Goal: Transaction & Acquisition: Purchase product/service

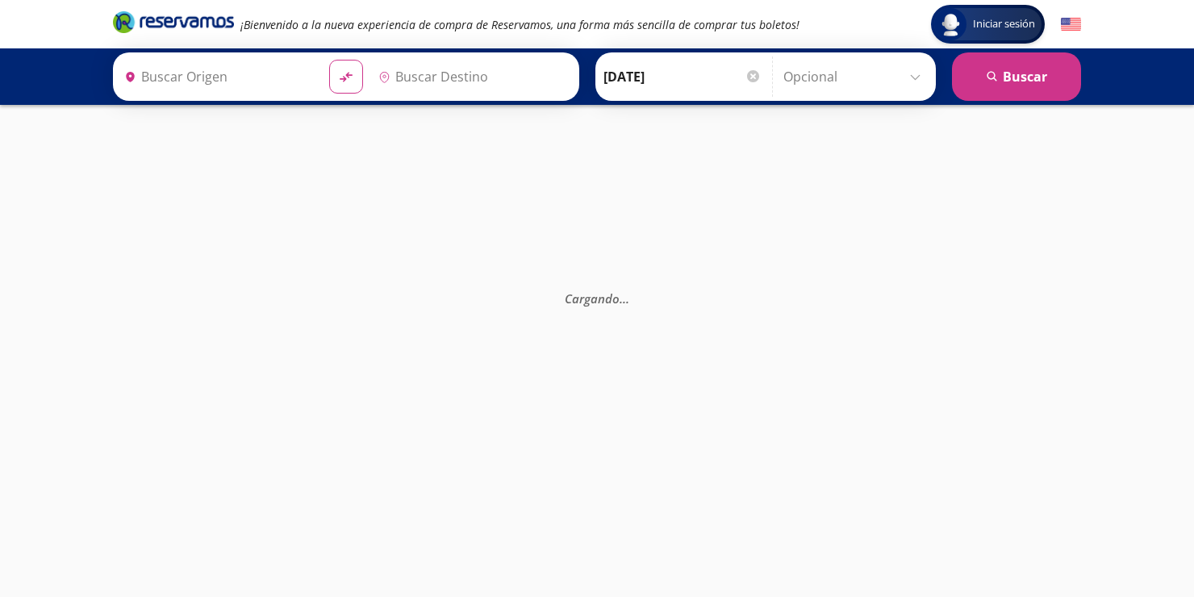
type input "[GEOGRAPHIC_DATA], [GEOGRAPHIC_DATA]"
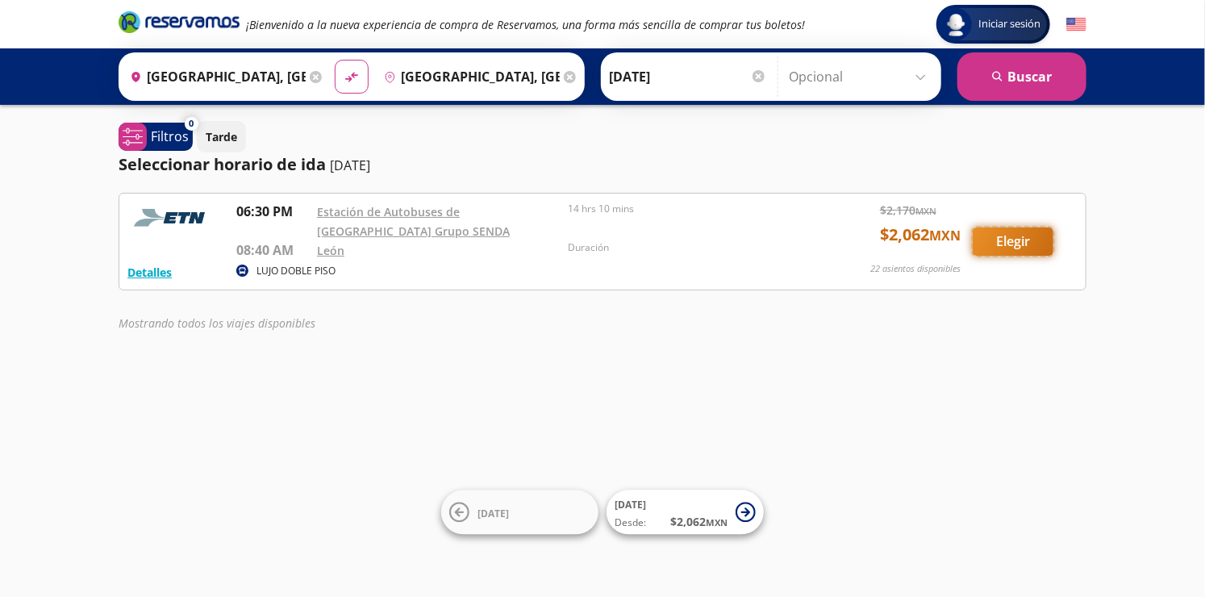
click at [1003, 248] on button "Elegir" at bounding box center [1013, 242] width 81 height 28
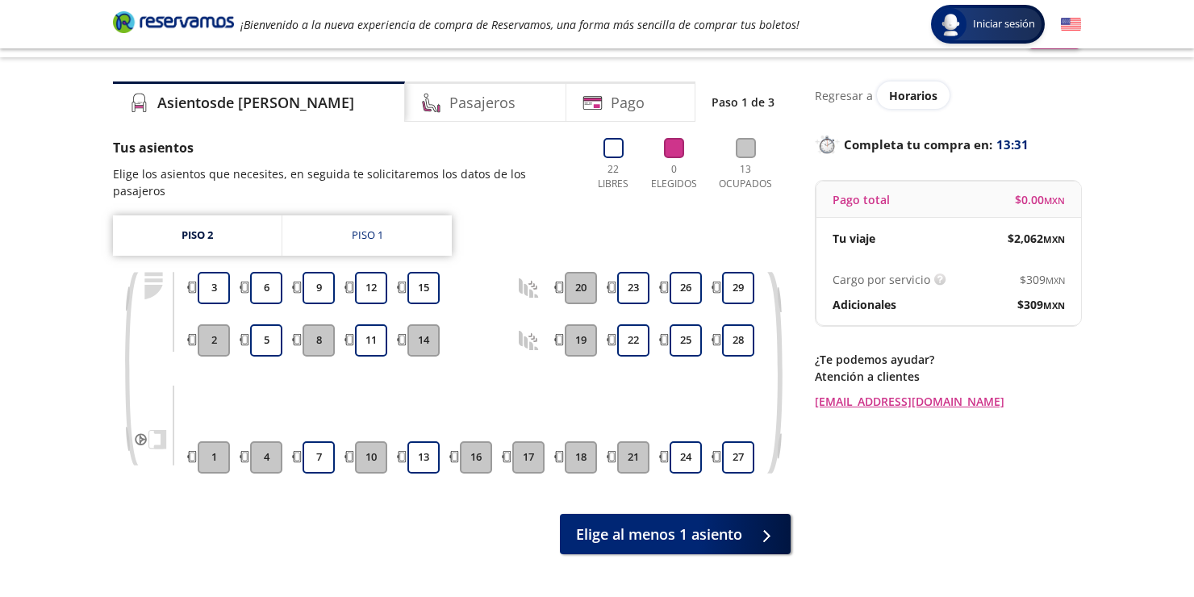
scroll to position [81, 0]
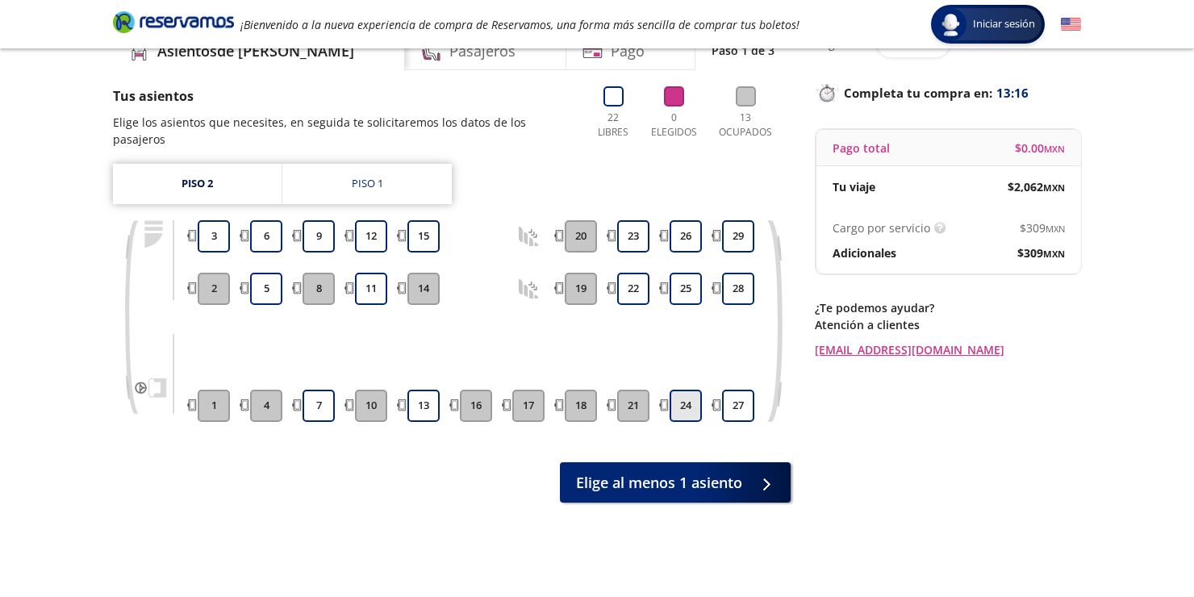
click at [692, 390] on button "24" at bounding box center [686, 406] width 32 height 32
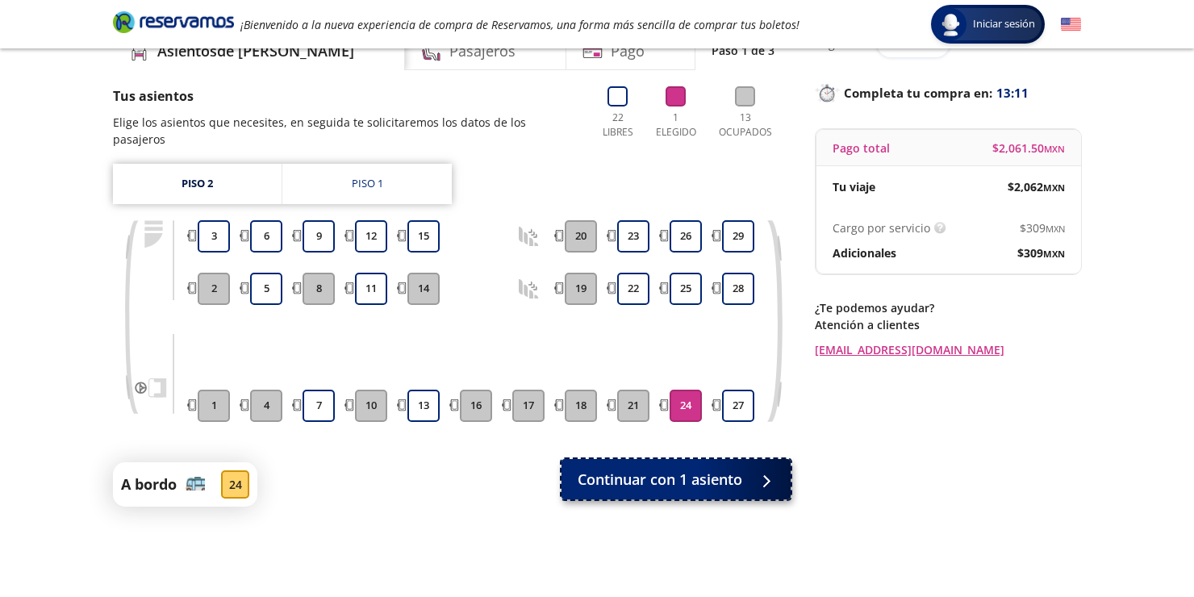
click at [706, 469] on span "Continuar con 1 asiento" at bounding box center [660, 480] width 165 height 22
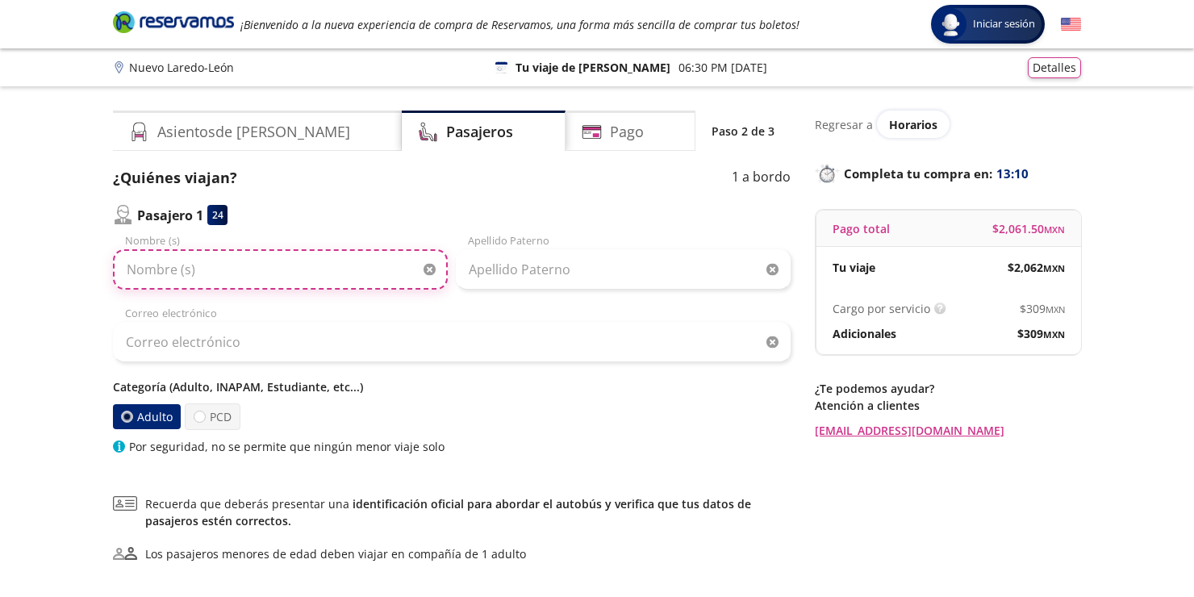
click at [198, 262] on input "Nombre (s)" at bounding box center [280, 269] width 335 height 40
type input "[PERSON_NAME]"
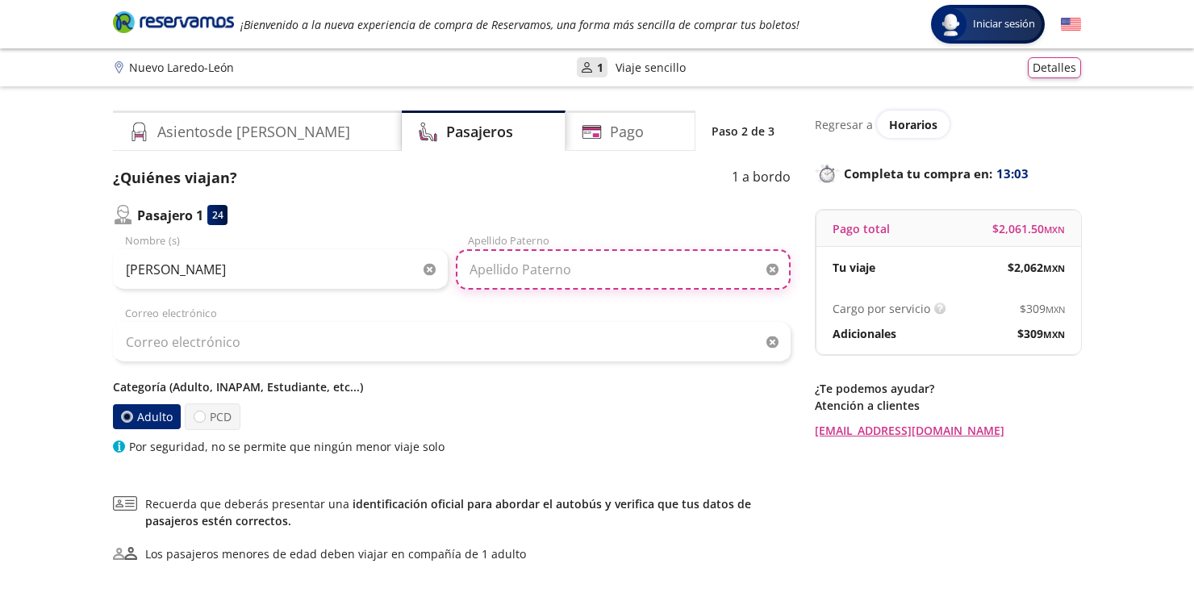
click at [519, 265] on input "Apellido Paterno" at bounding box center [623, 269] width 335 height 40
type input "[PERSON_NAME]"
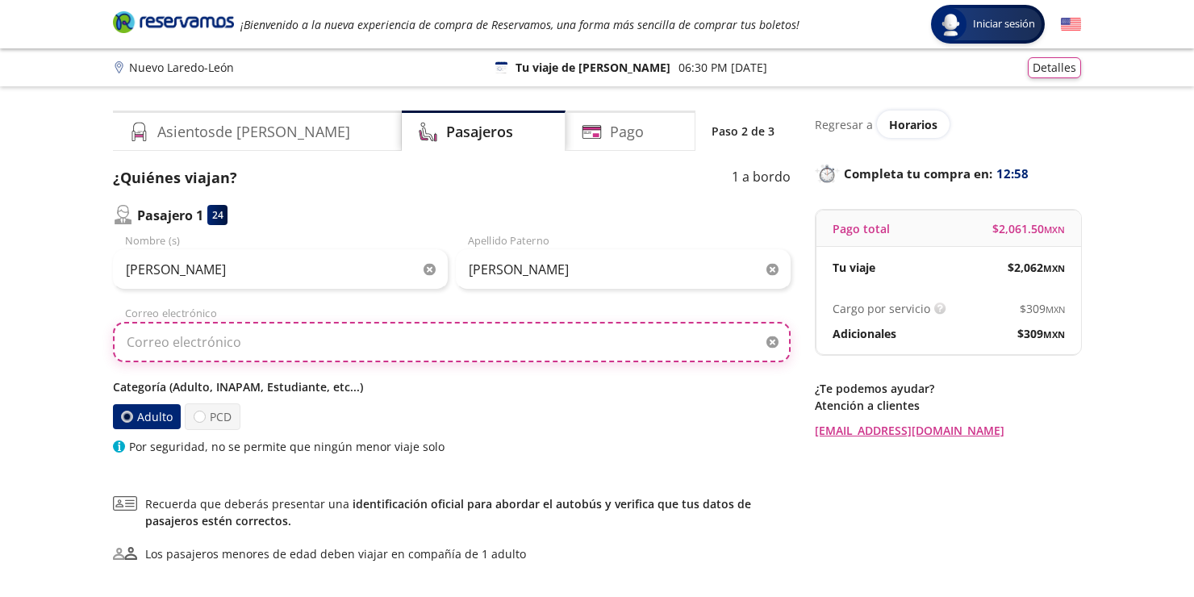
click at [308, 344] on input "Correo electrónico" at bounding box center [452, 342] width 678 height 40
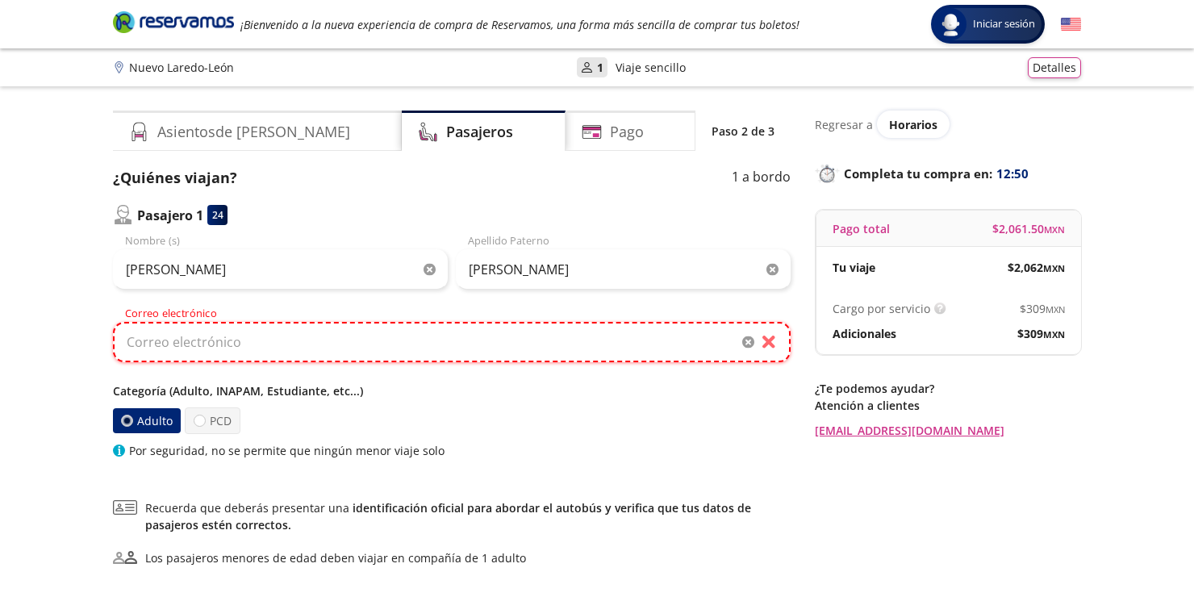
paste input "[EMAIL_ADDRESS][DOMAIN_NAME]"
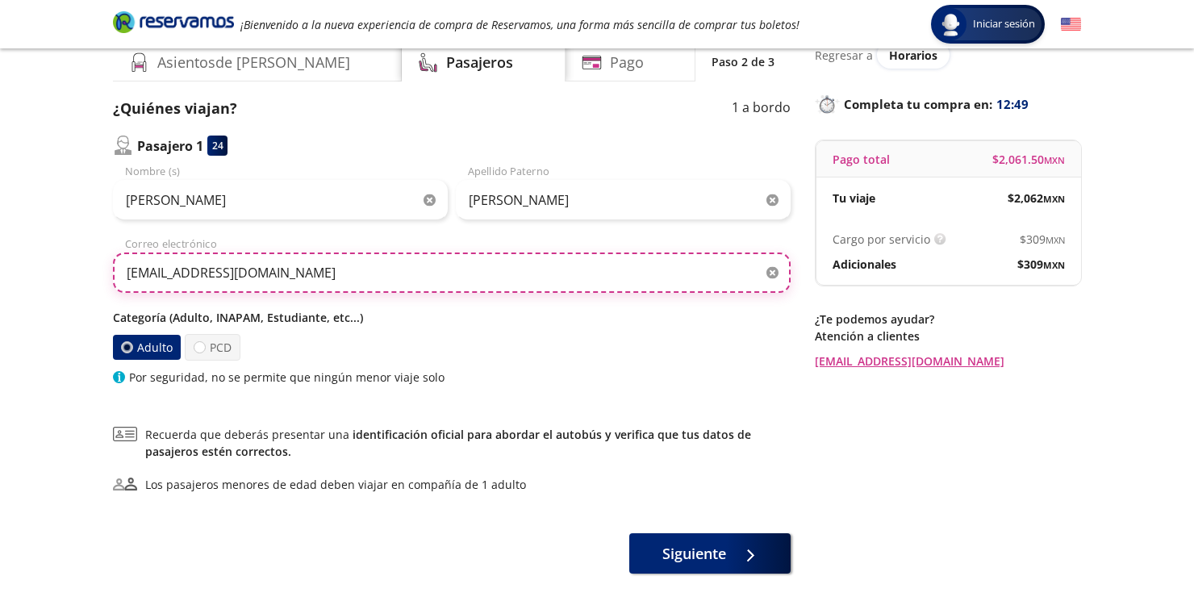
type input "[EMAIL_ADDRESS][DOMAIN_NAME]"
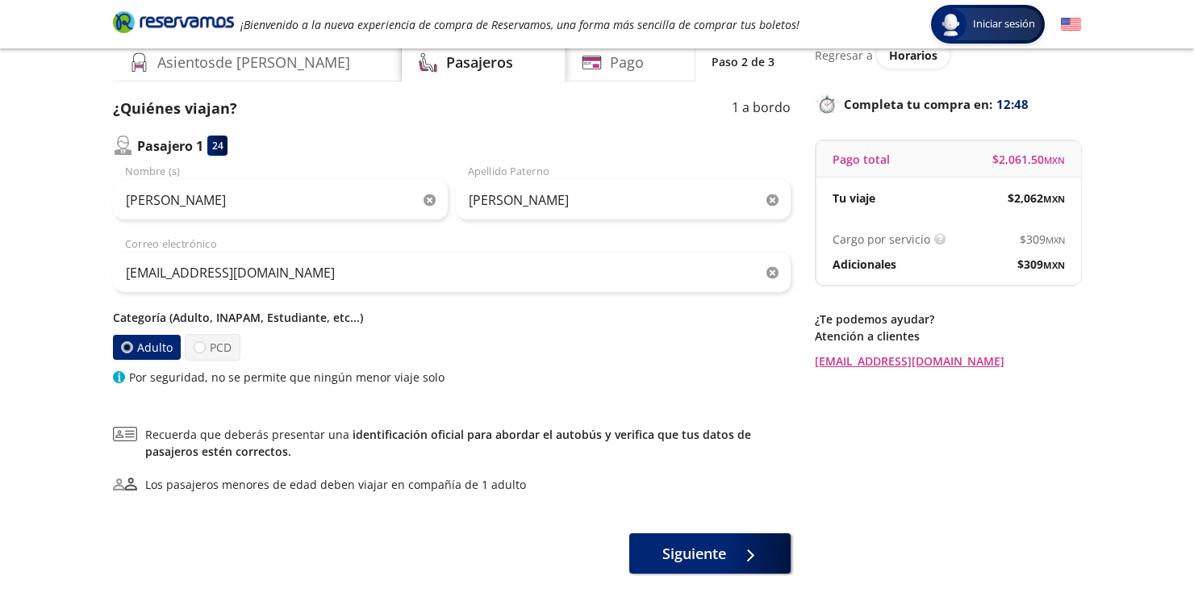
click at [516, 391] on div "¿Quiénes viajan? 1 a bordo Pasajero 1 24 [PERSON_NAME] Nombre (s) [PERSON_NAME]…" at bounding box center [452, 336] width 678 height 476
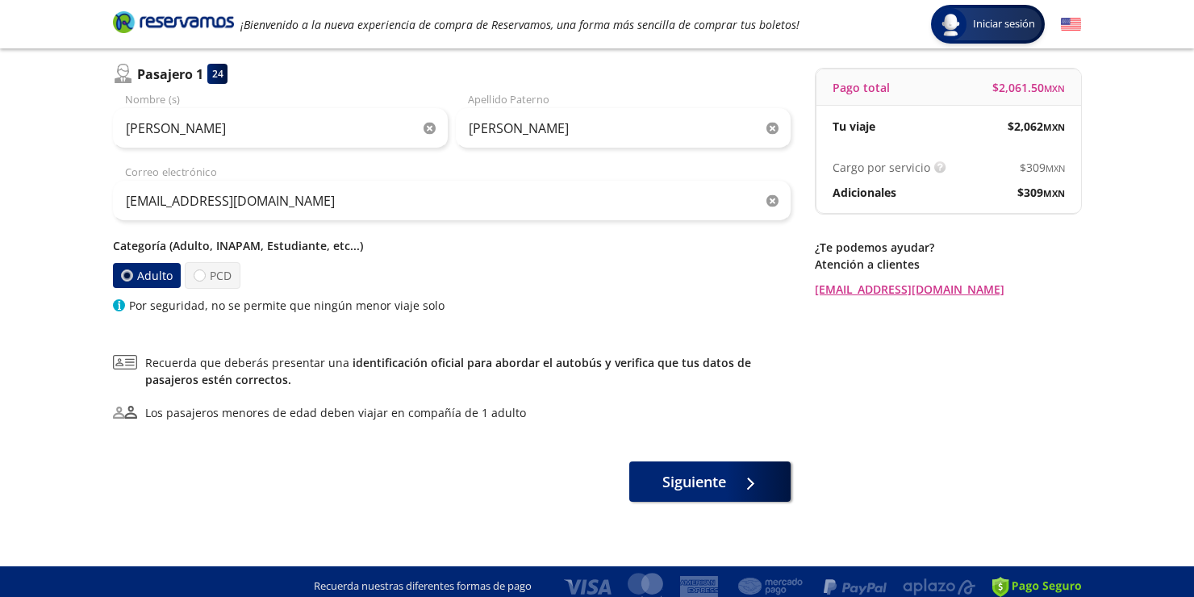
scroll to position [150, 0]
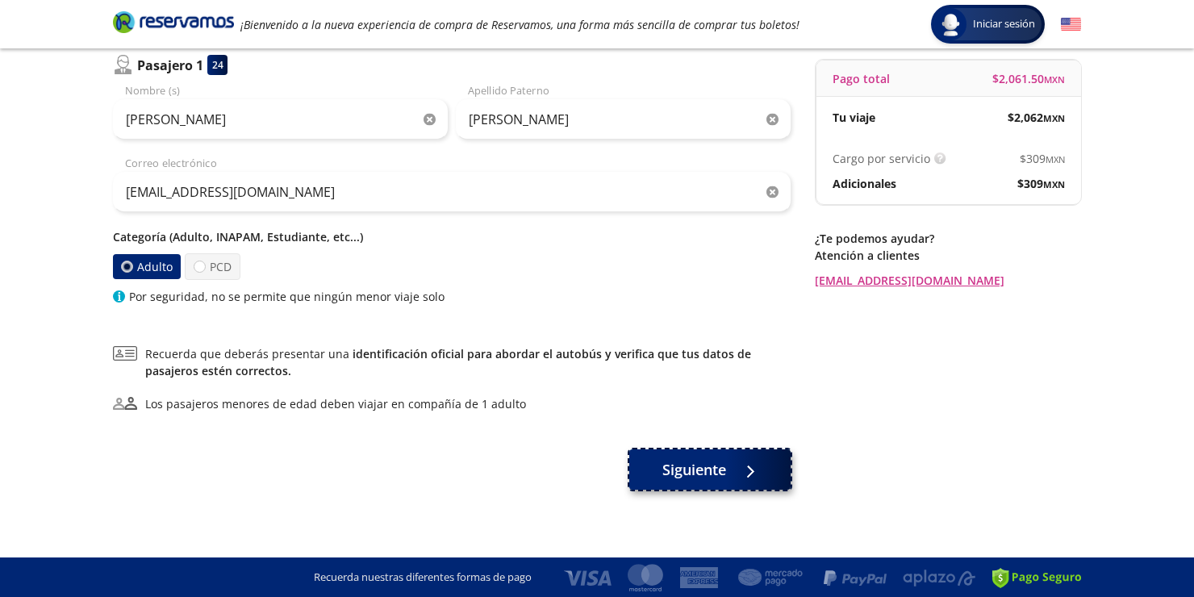
click at [686, 471] on span "Siguiente" at bounding box center [694, 470] width 64 height 22
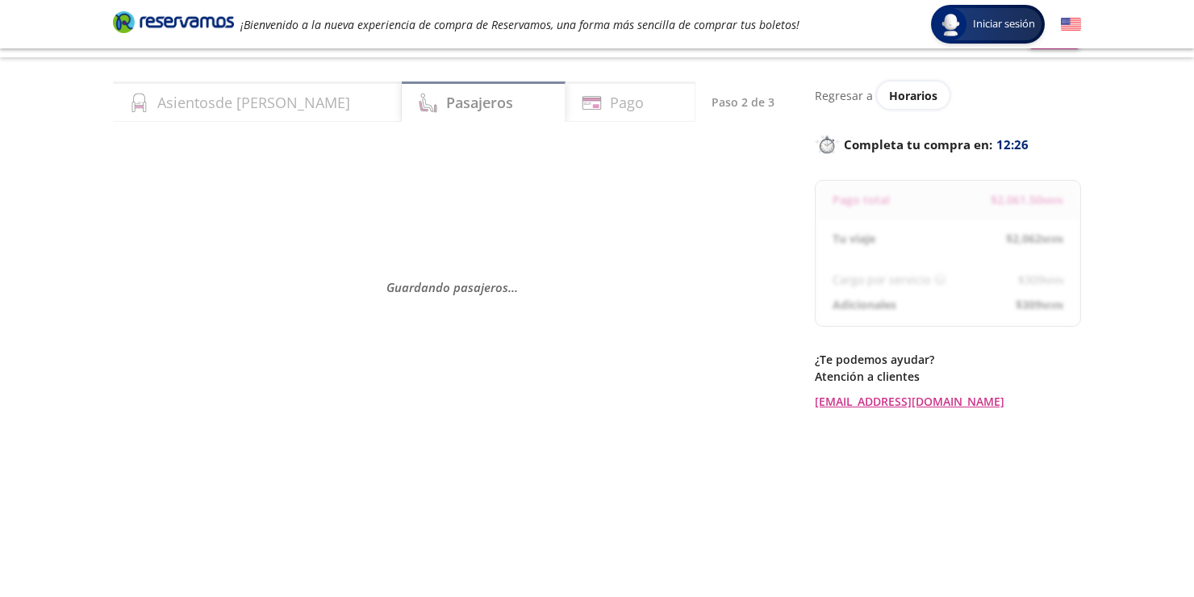
scroll to position [126, 0]
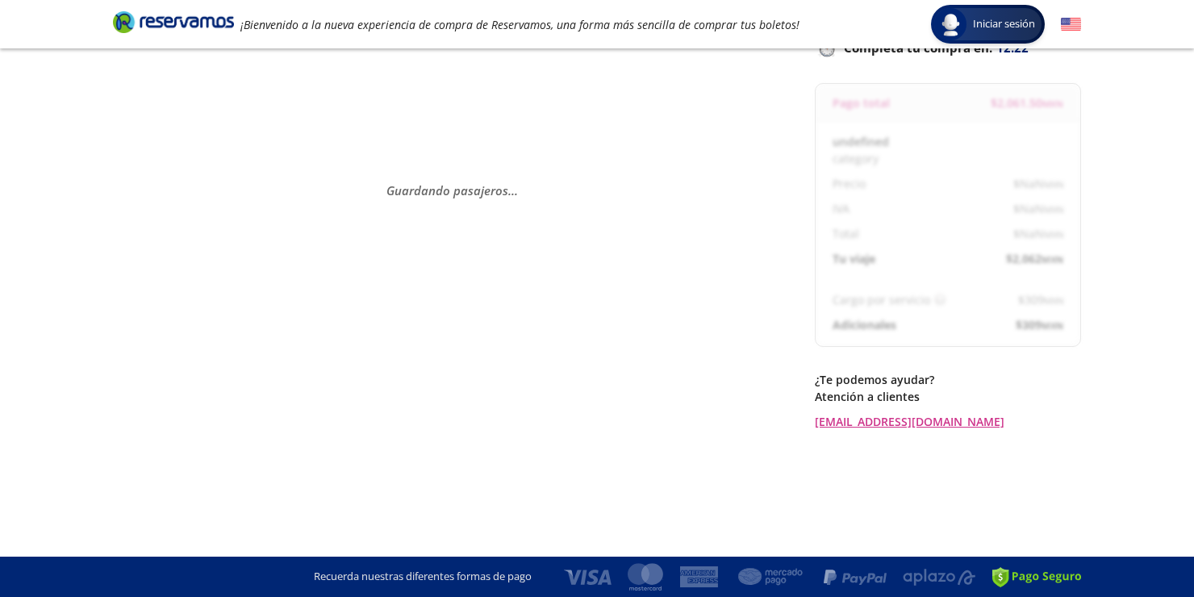
select select "MX"
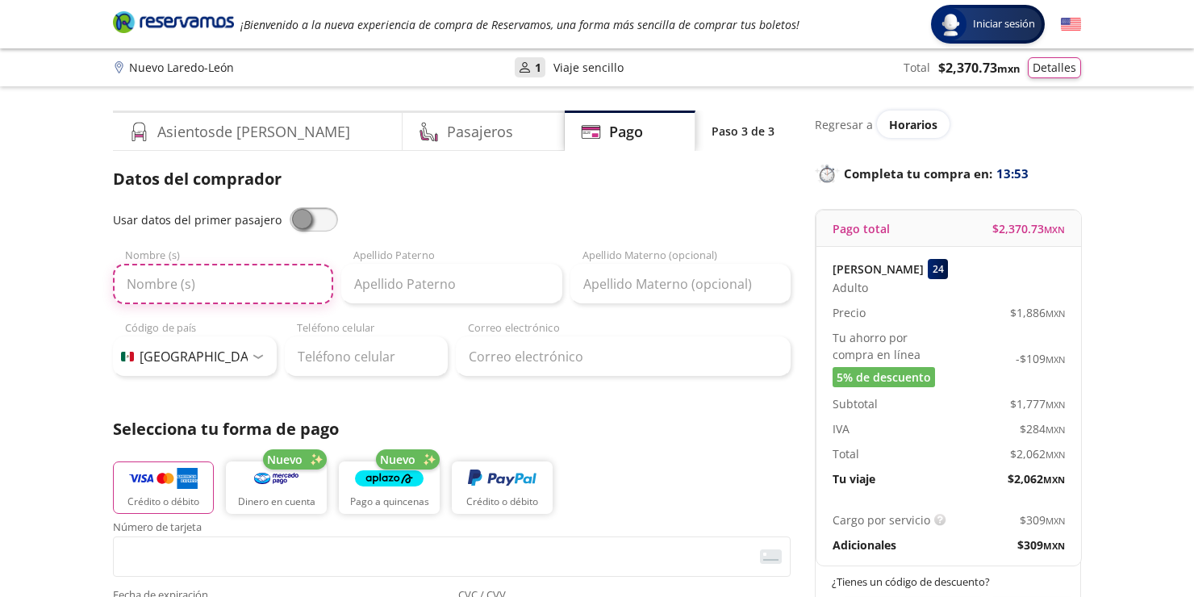
click at [295, 281] on input "Nombre (s)" at bounding box center [223, 284] width 220 height 40
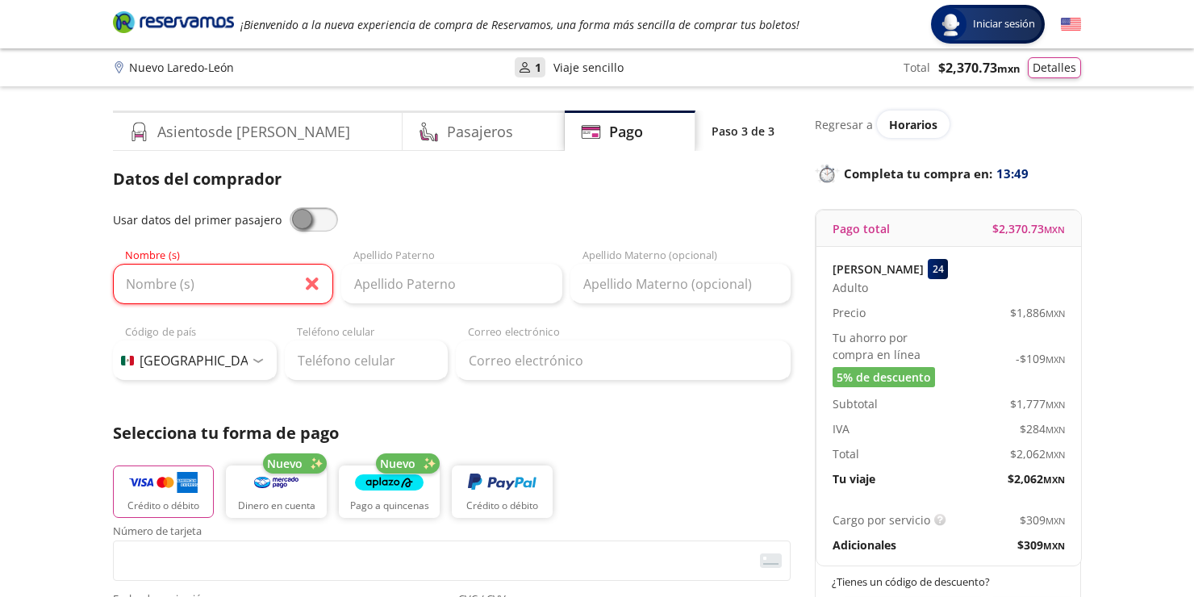
click at [307, 219] on span at bounding box center [314, 219] width 48 height 24
click at [290, 207] on input "checkbox" at bounding box center [290, 207] width 0 height 0
type input "[PERSON_NAME]"
type input "[EMAIL_ADDRESS][DOMAIN_NAME]"
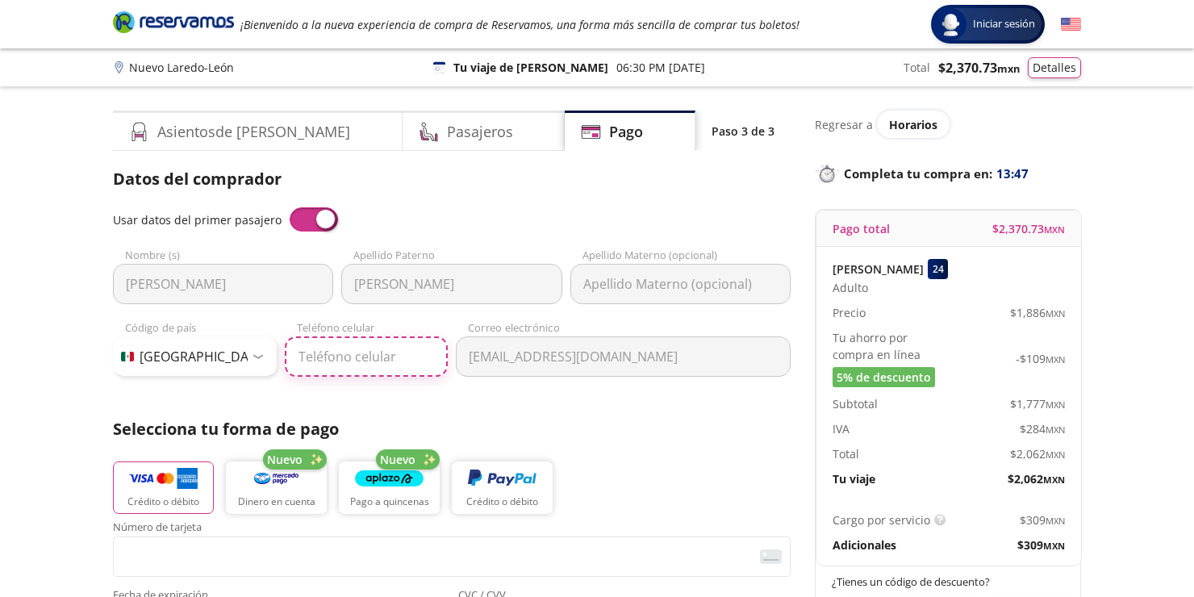
click at [391, 365] on input "Teléfono celular" at bounding box center [367, 356] width 164 height 40
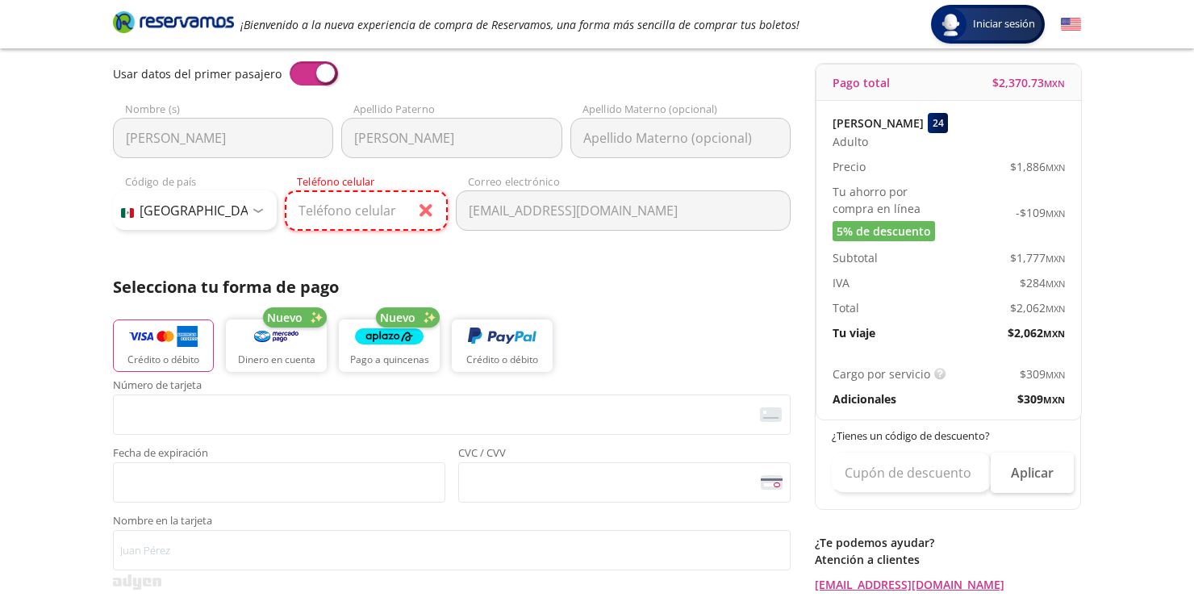
scroll to position [403, 0]
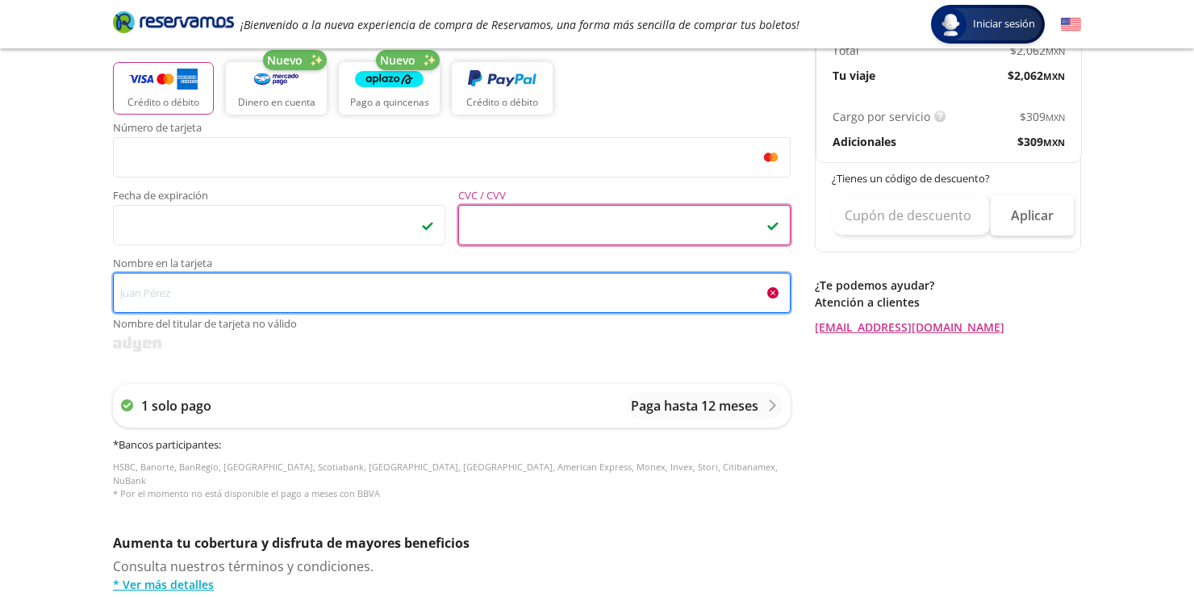
click at [462, 290] on input "Nombre en la tarjeta Nombre del titular de tarjeta no válido" at bounding box center [452, 293] width 678 height 40
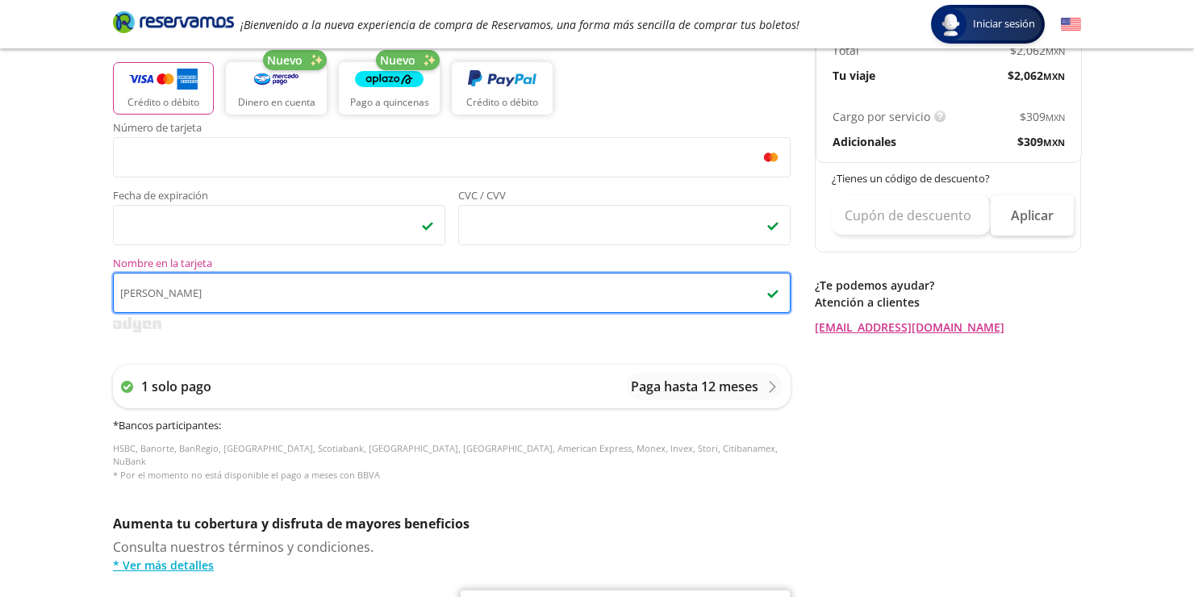
type input "[PERSON_NAME]"
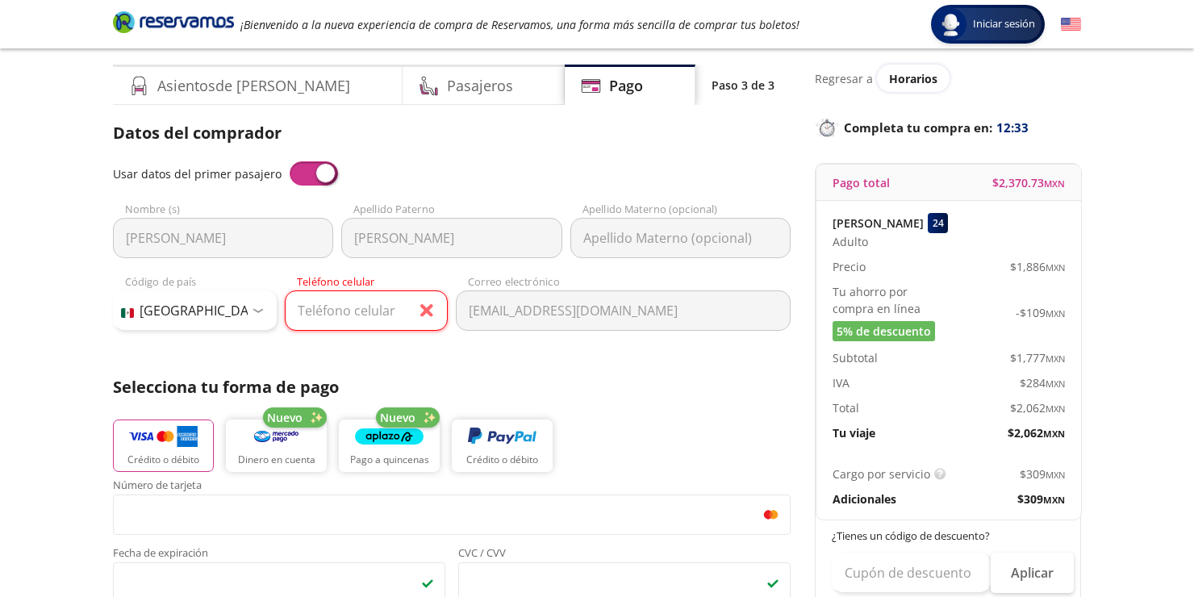
scroll to position [0, 0]
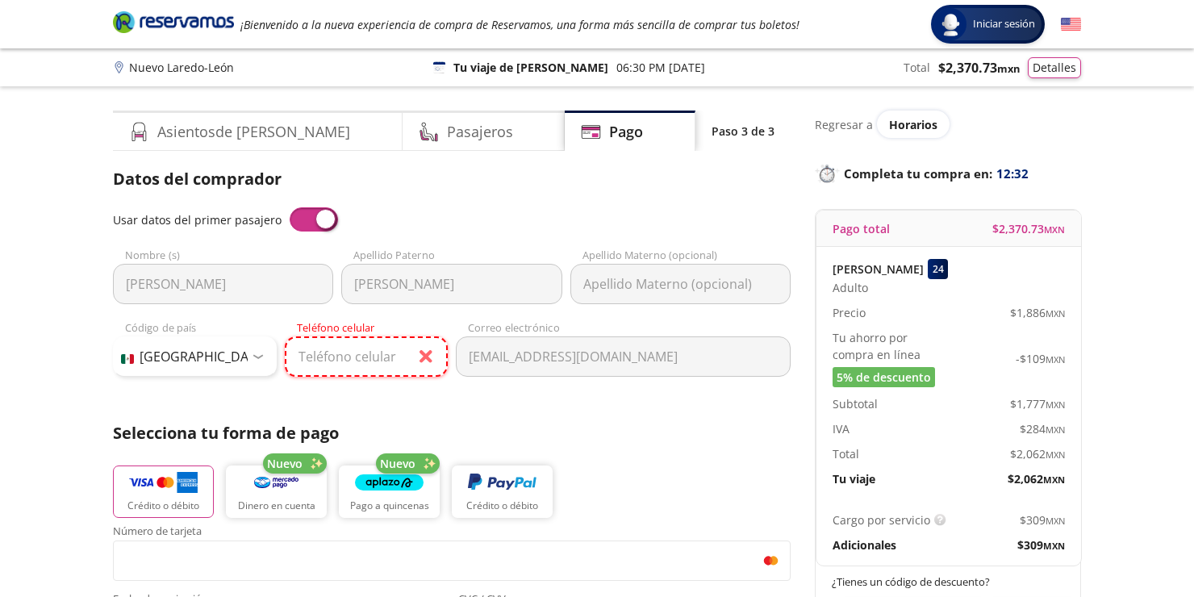
click at [378, 359] on input "Teléfono celular" at bounding box center [367, 356] width 164 height 40
type input "524774026057"
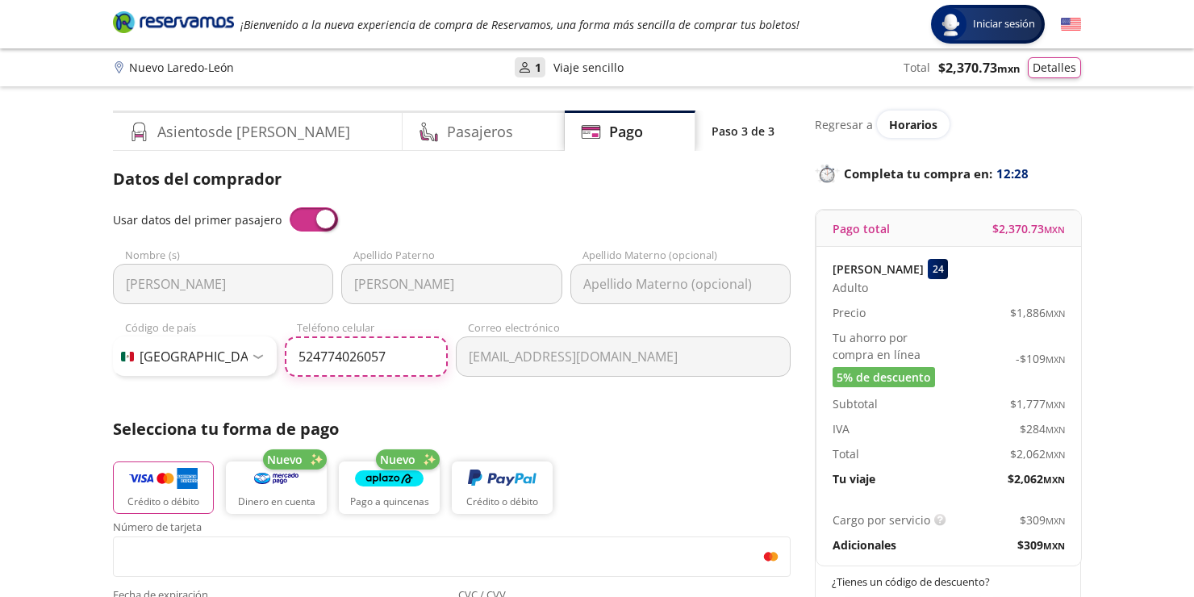
drag, startPoint x: 382, startPoint y: 345, endPoint x: 302, endPoint y: 358, distance: 81.7
click at [302, 358] on input "524774026057" at bounding box center [367, 356] width 164 height 40
click at [385, 354] on input "524774026057" at bounding box center [367, 356] width 164 height 40
drag, startPoint x: 399, startPoint y: 358, endPoint x: 248, endPoint y: 353, distance: 151.0
click at [248, 353] on div "Código de país [GEOGRAPHIC_DATA] +1 [GEOGRAPHIC_DATA] +52 [GEOGRAPHIC_DATA] +57…" at bounding box center [280, 348] width 335 height 56
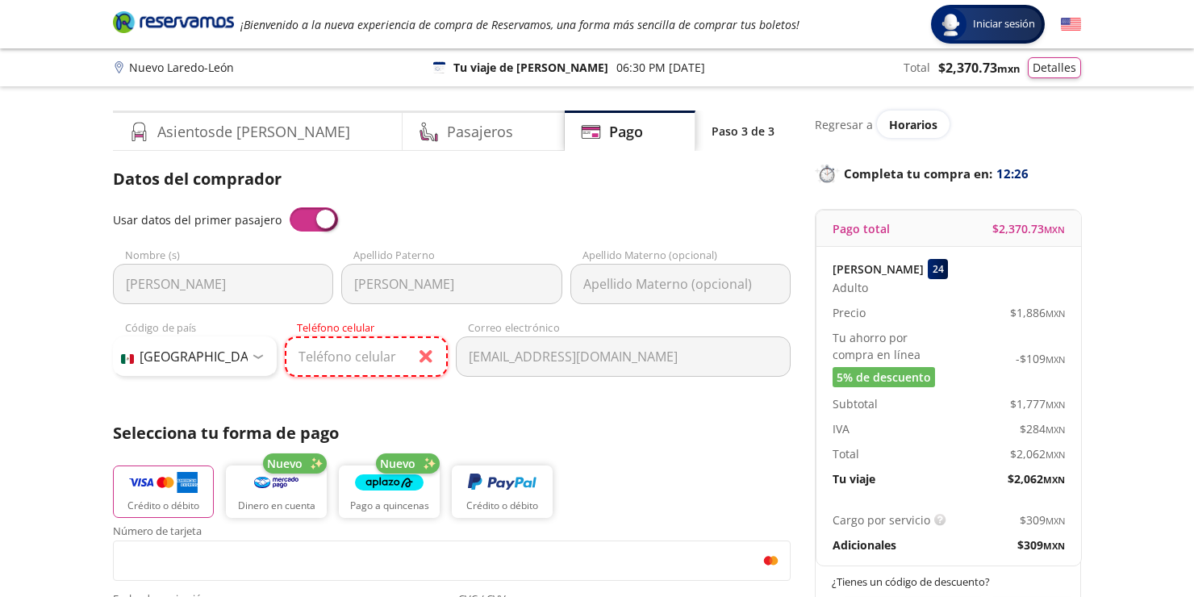
click at [361, 361] on input "Teléfono celular" at bounding box center [367, 356] width 164 height 40
type input "[PHONE_NUMBER]"
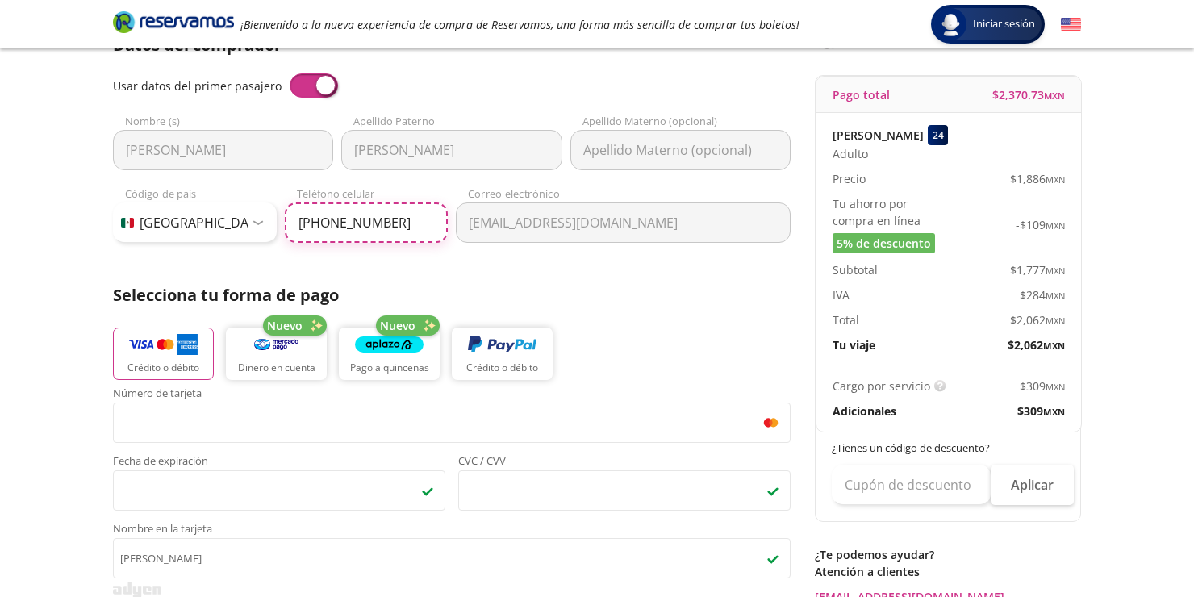
scroll to position [81, 0]
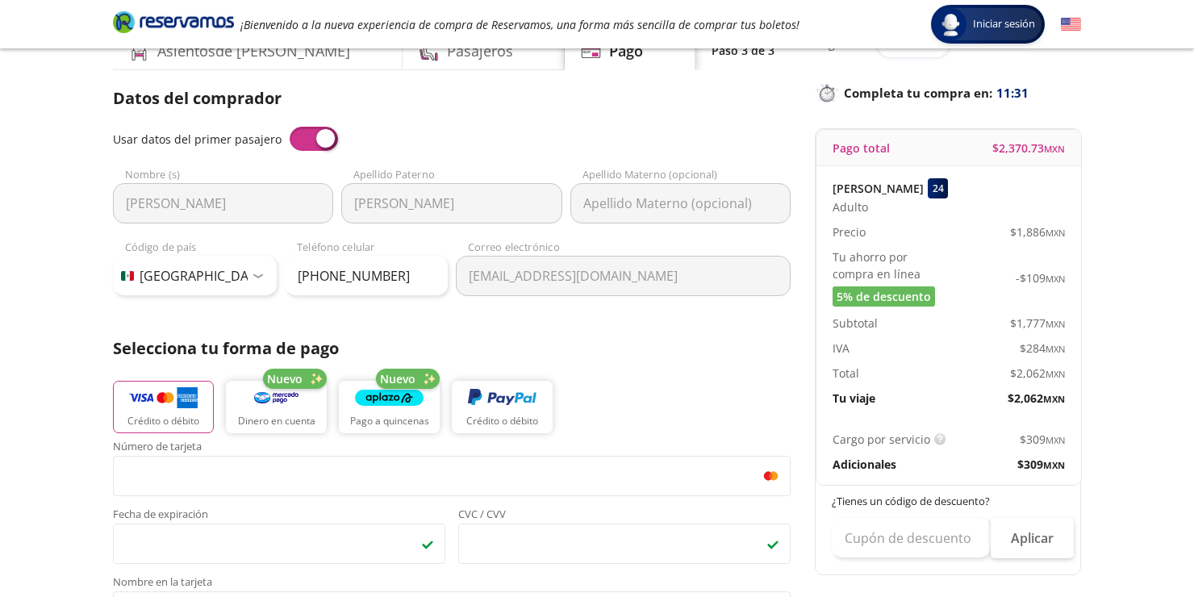
click at [595, 388] on div "Crédito o débito Nuevo Dinero en cuenta Nuevo Pago a quincenas Crédito o débito" at bounding box center [452, 405] width 678 height 73
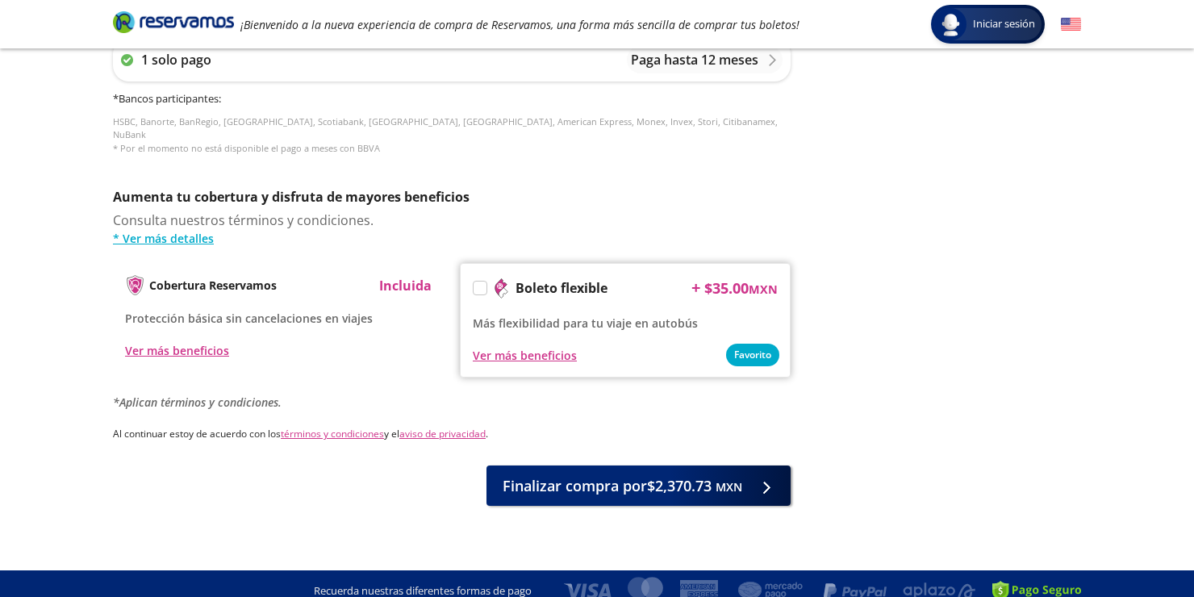
scroll to position [726, 0]
click at [581, 475] on span "Finalizar compra por $2,370.73 MXN" at bounding box center [623, 486] width 240 height 22
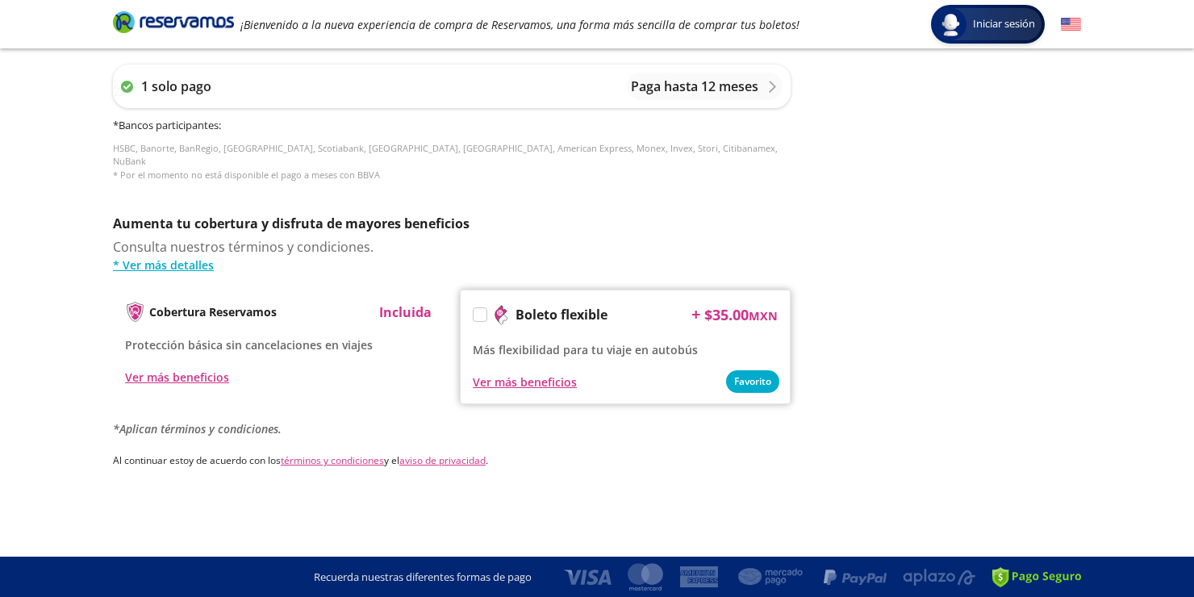
scroll to position [0, 0]
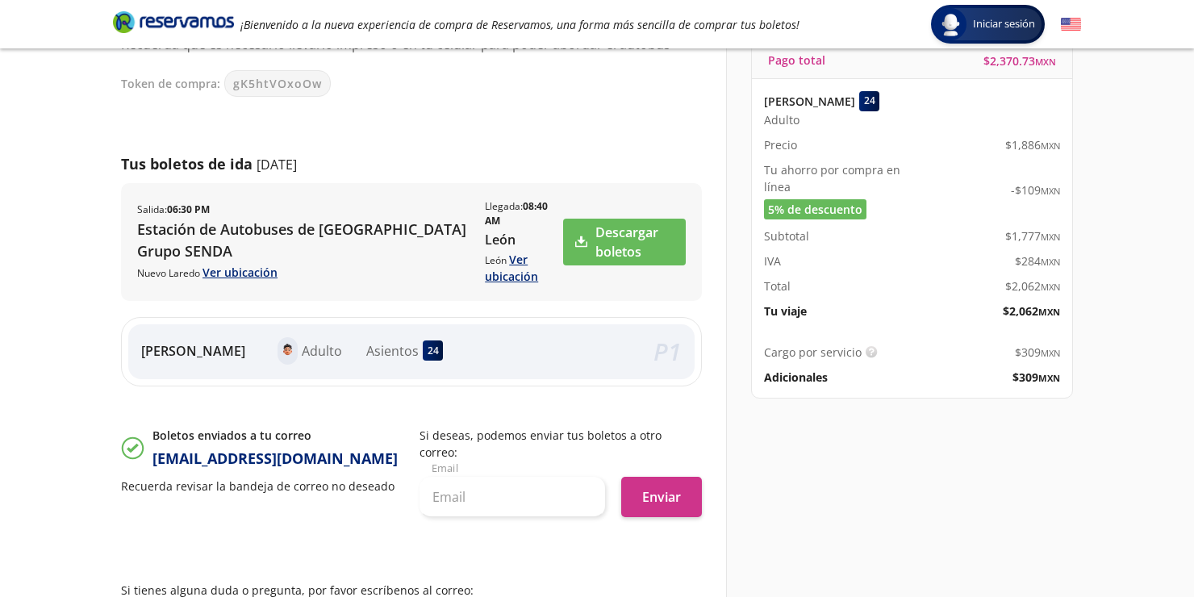
scroll to position [130, 0]
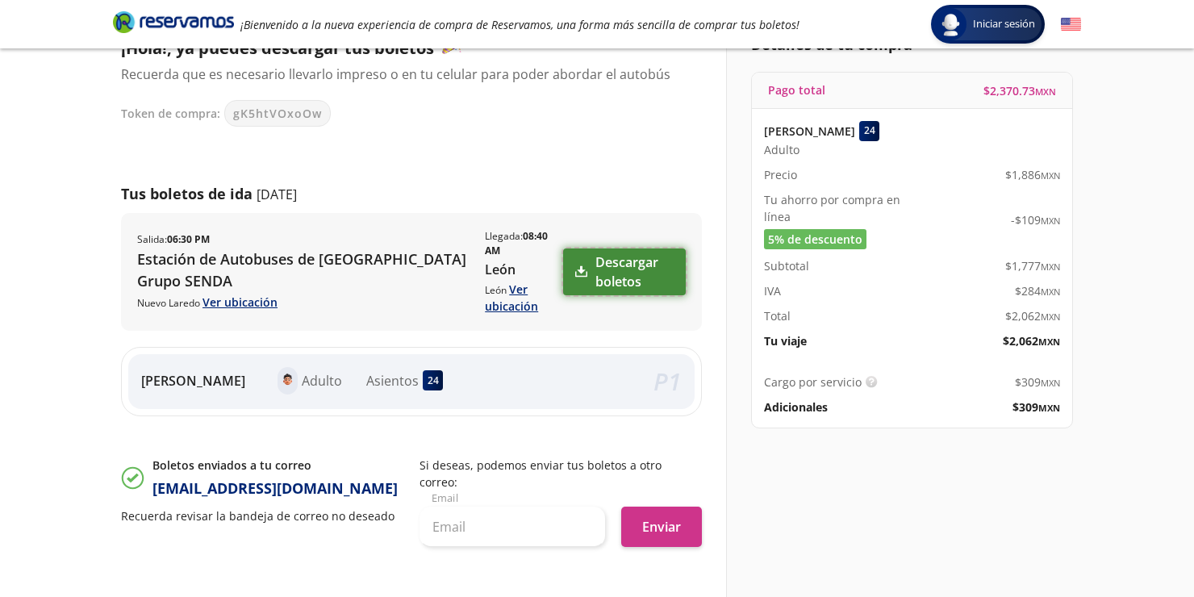
click at [605, 278] on link "Descargar boletos" at bounding box center [624, 272] width 123 height 47
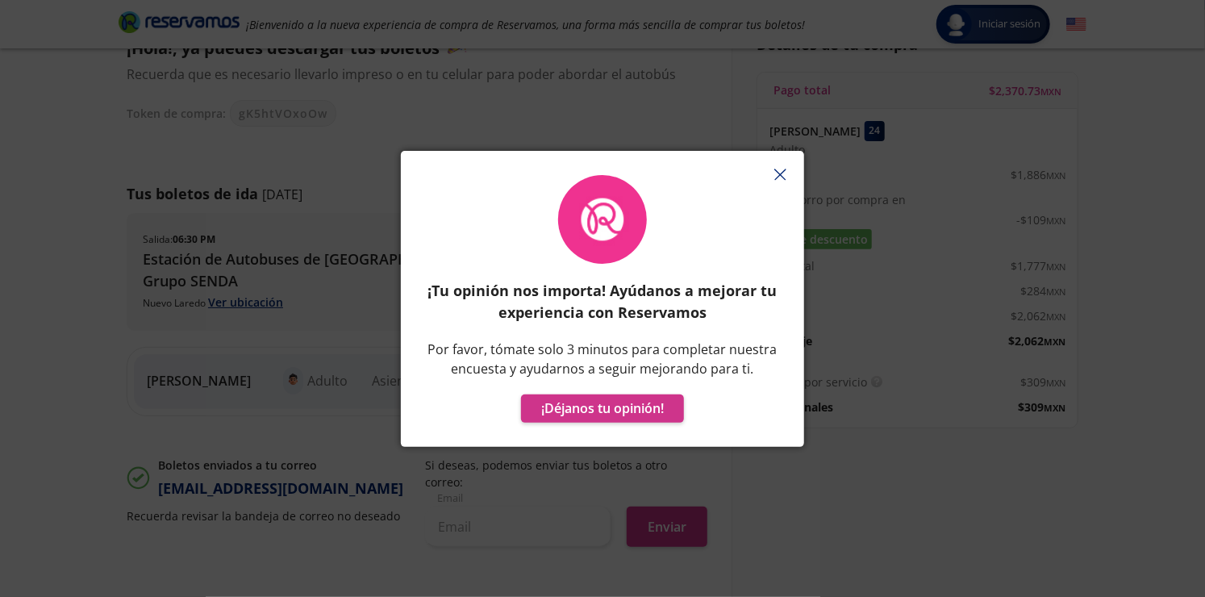
click at [786, 160] on div at bounding box center [602, 159] width 403 height 16
click at [784, 165] on button "button" at bounding box center [780, 175] width 24 height 24
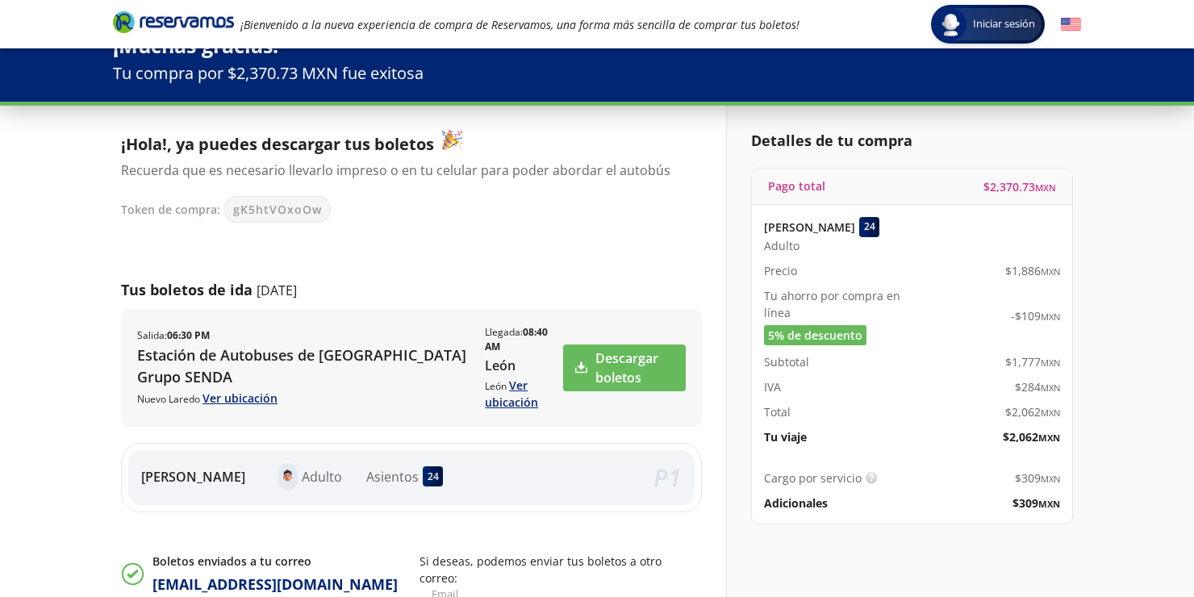
scroll to position [0, 0]
